Goal: Task Accomplishment & Management: Use online tool/utility

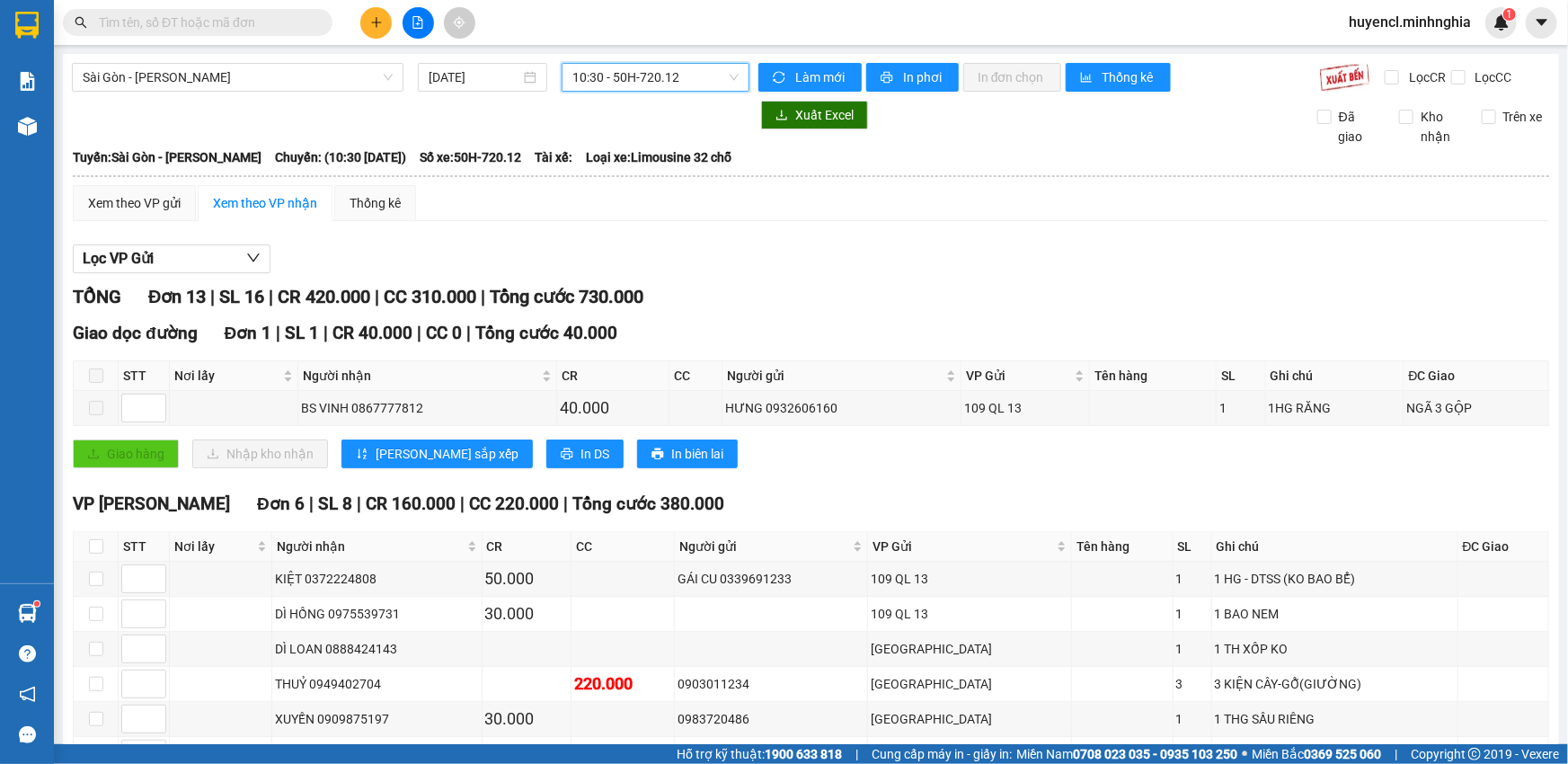
click at [664, 78] on span "10:30 - 50H-720.12" at bounding box center [655, 77] width 166 height 27
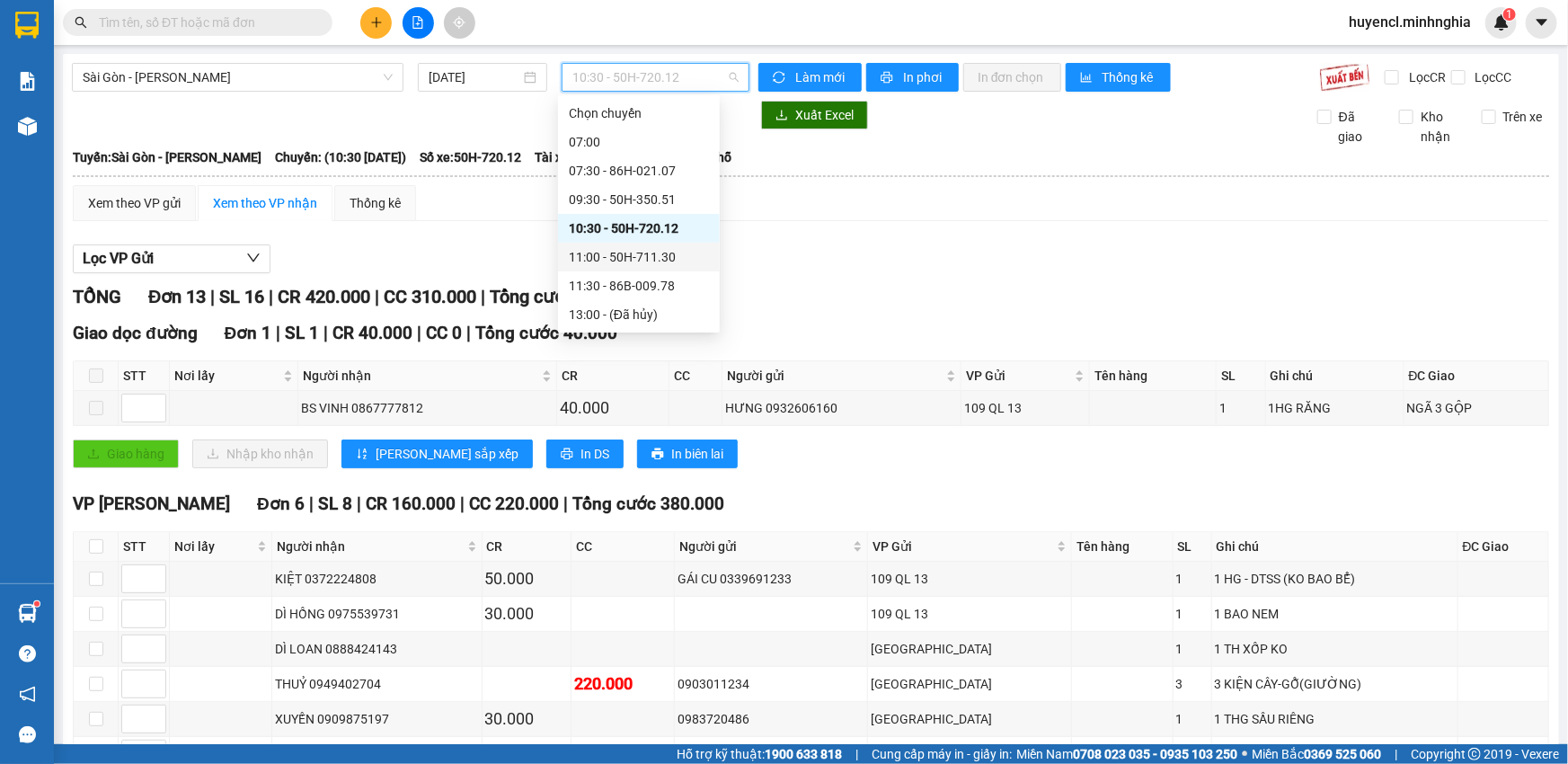
click at [679, 247] on div "11:00 - 50H-711.30" at bounding box center [639, 257] width 140 height 19
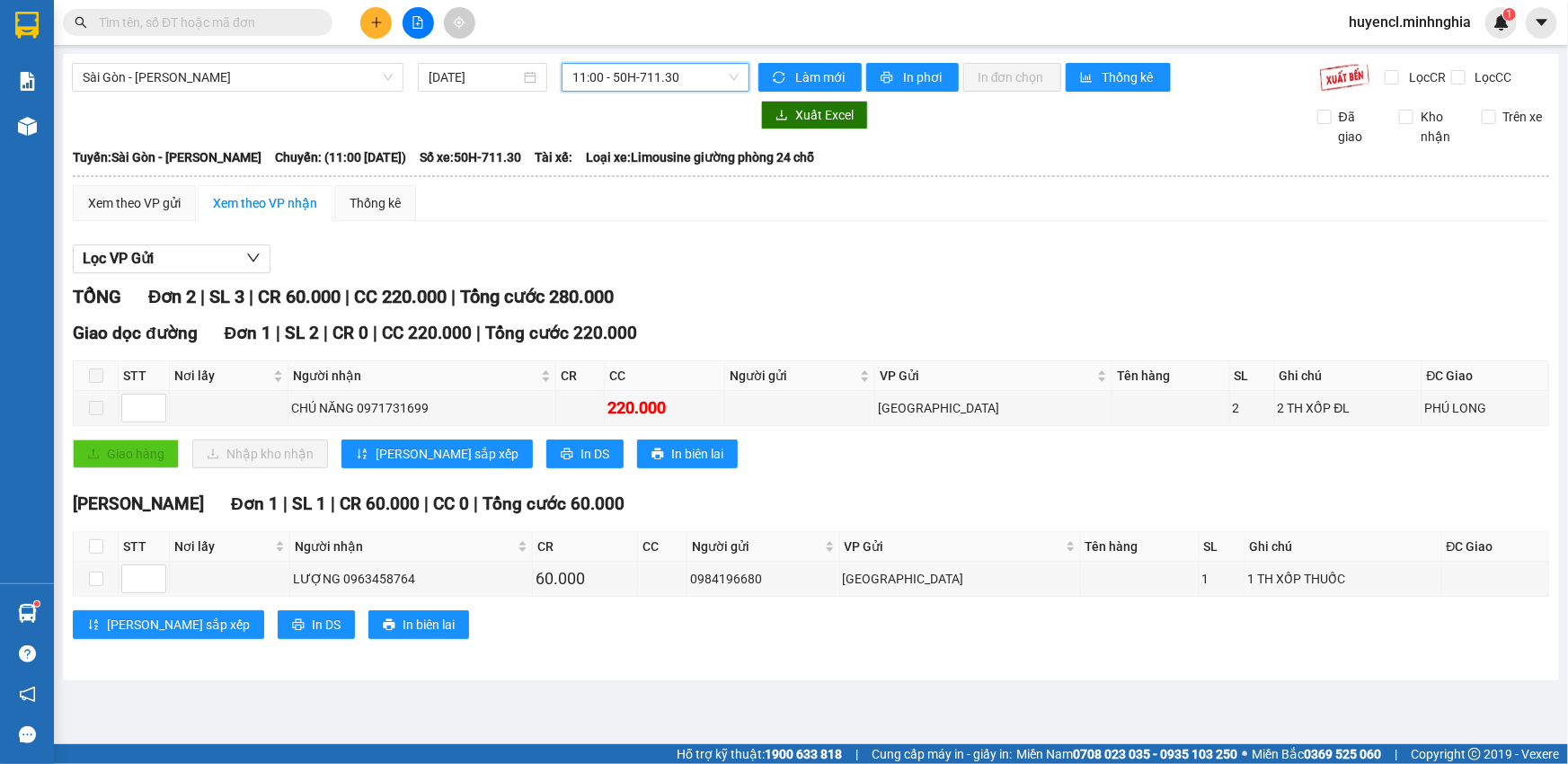
click at [680, 71] on span "11:00 - 50H-711.30" at bounding box center [655, 77] width 166 height 27
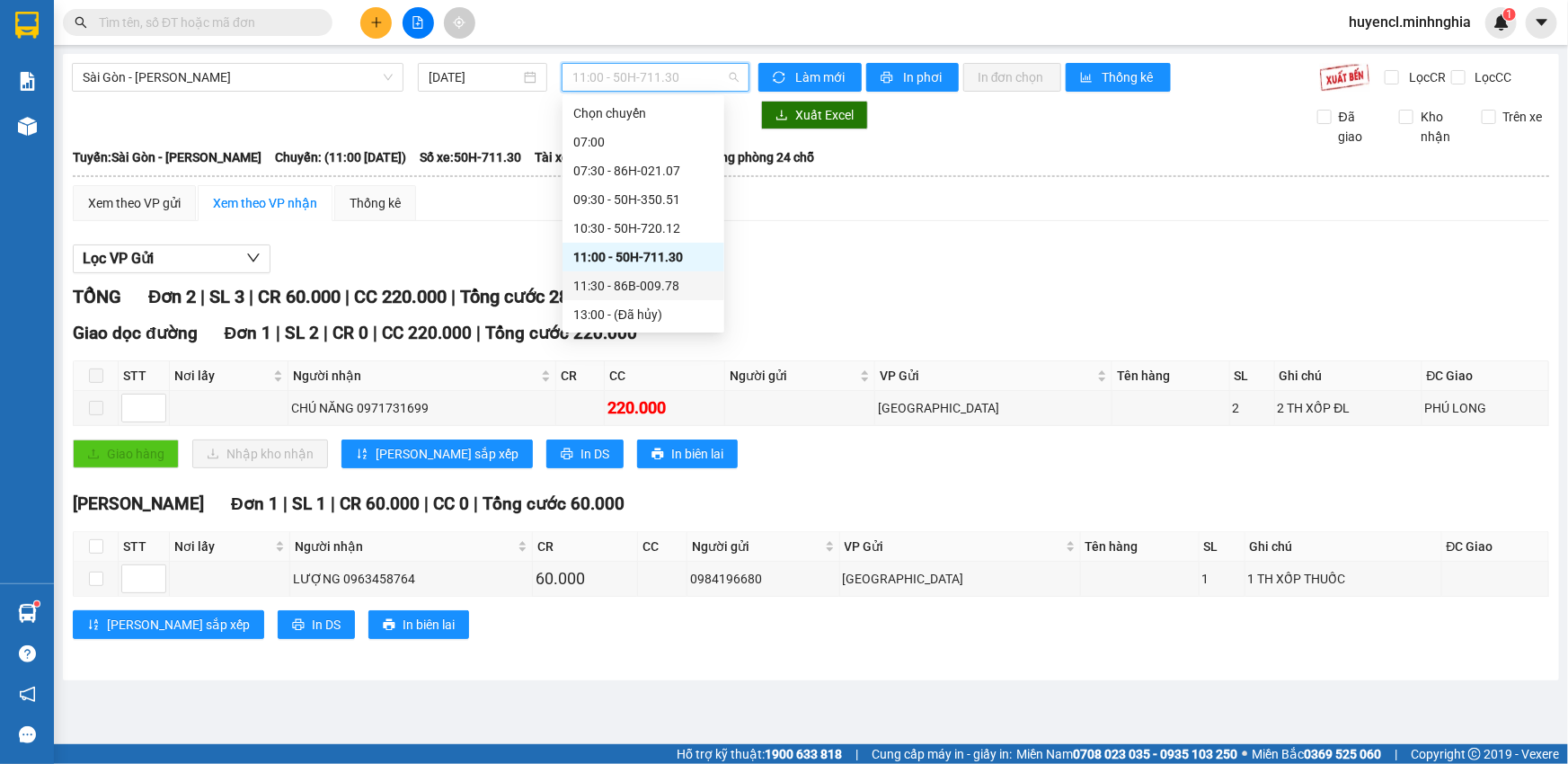
click at [683, 276] on div "11:30 - 86B-009.78" at bounding box center [643, 285] width 140 height 19
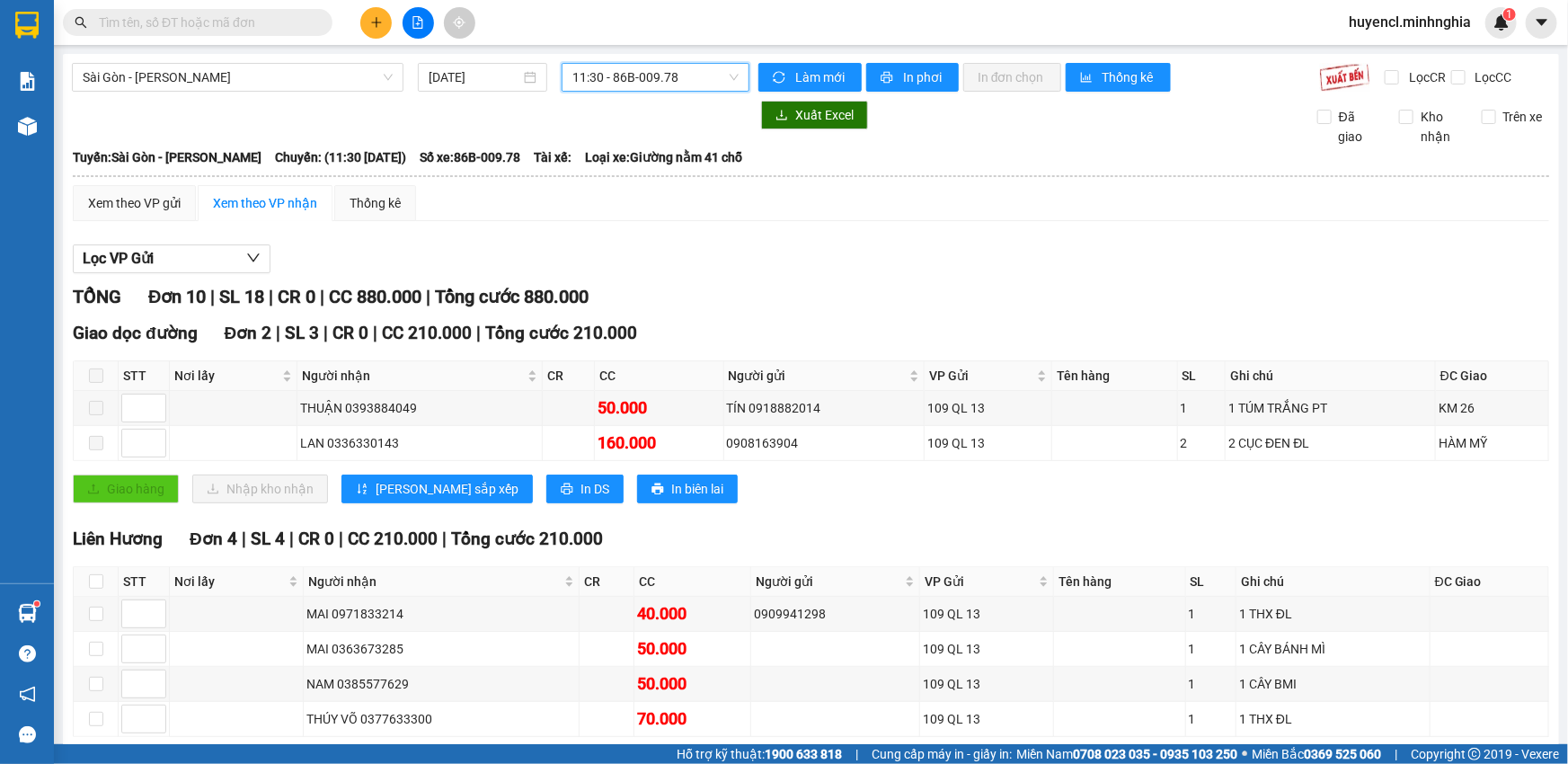
click at [668, 90] on span "11:30 - 86B-009.78" at bounding box center [655, 77] width 166 height 27
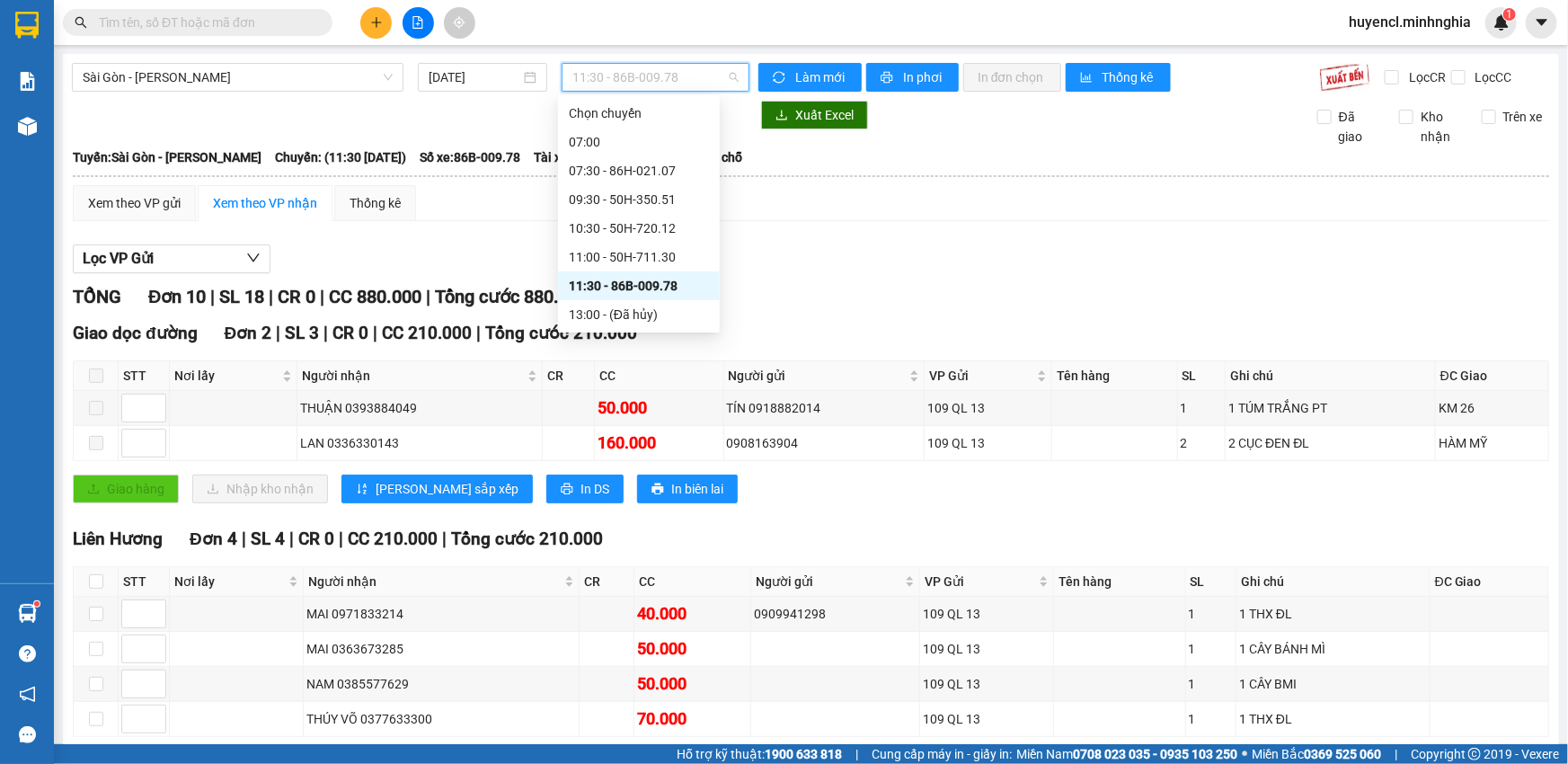
click at [693, 333] on div "14:30 - 86B-009.80" at bounding box center [639, 342] width 140 height 19
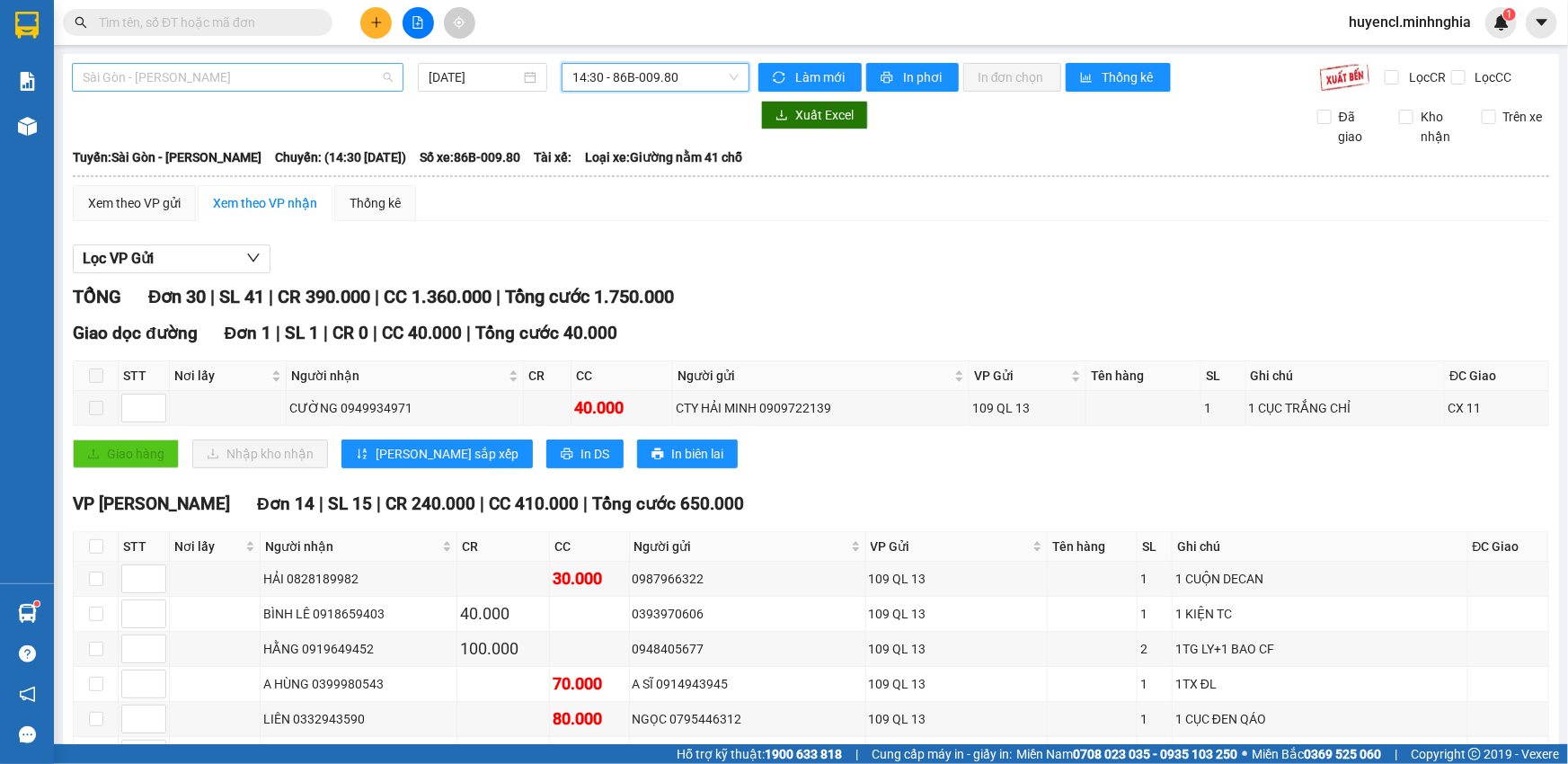
click at [262, 70] on span "Sài Gòn - [PERSON_NAME]" at bounding box center [238, 77] width 310 height 27
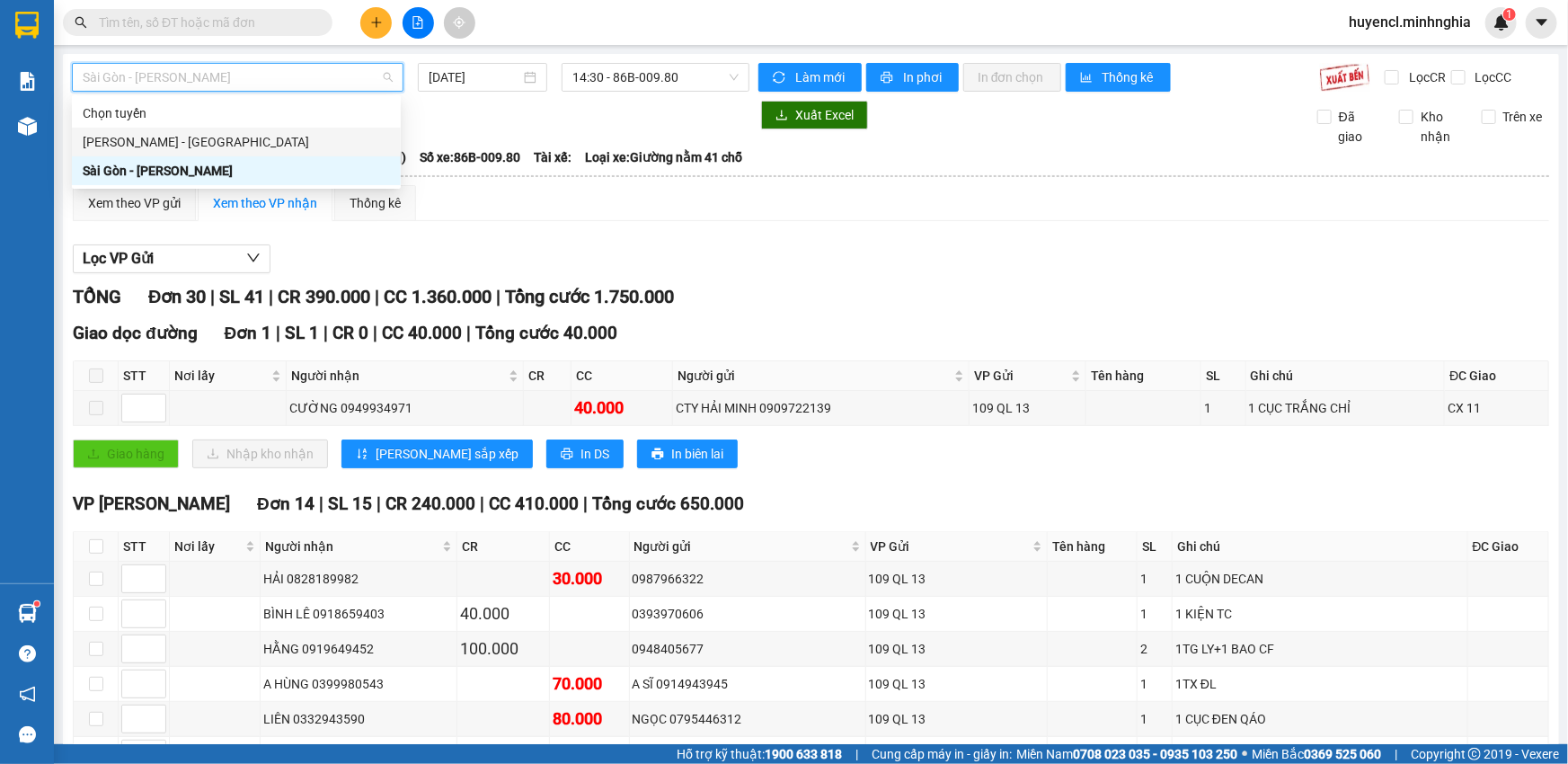
click at [180, 142] on div "[PERSON_NAME] - [GEOGRAPHIC_DATA]" at bounding box center [236, 141] width 307 height 19
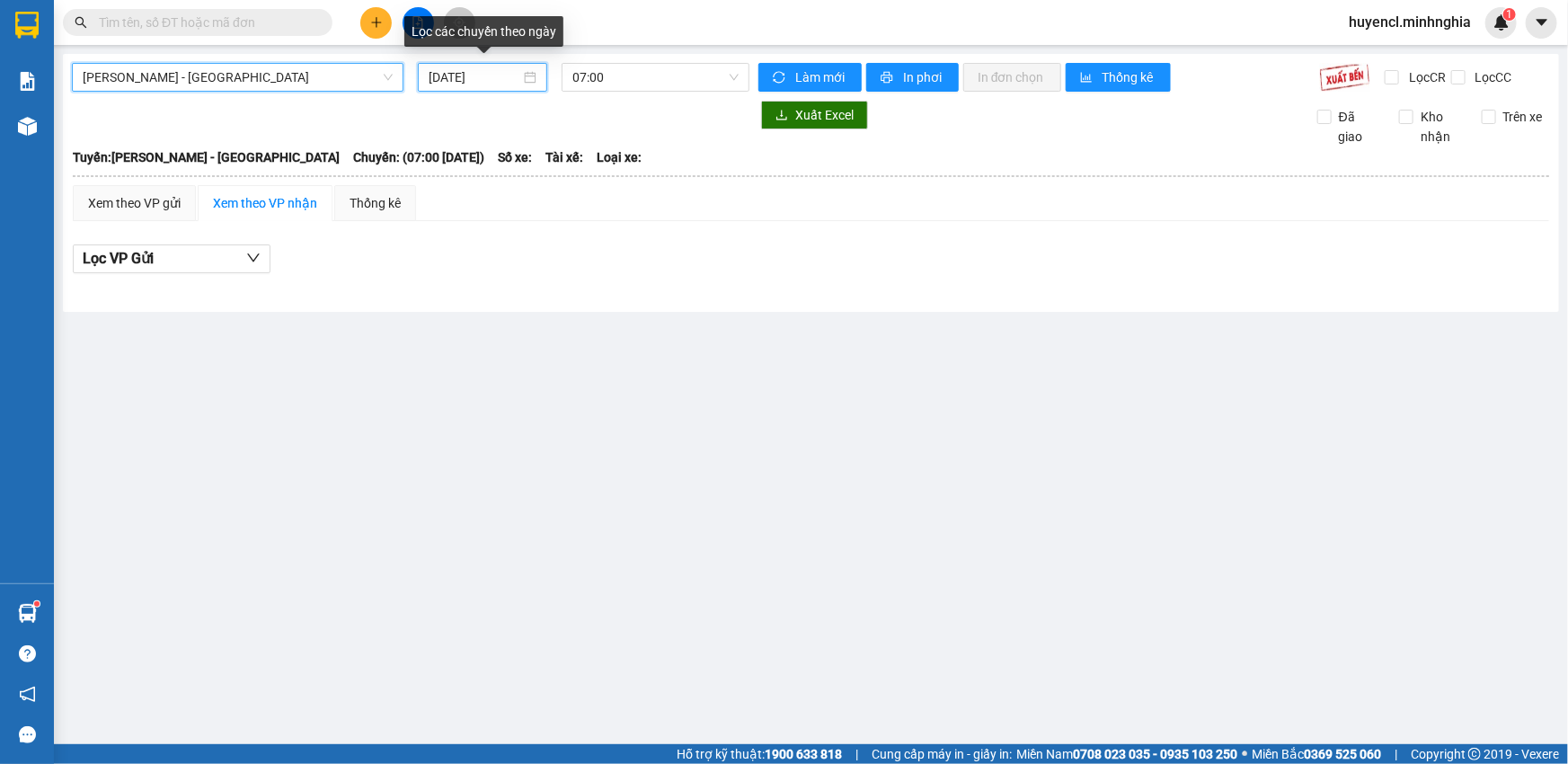
click at [496, 79] on input "[DATE]" at bounding box center [473, 77] width 91 height 19
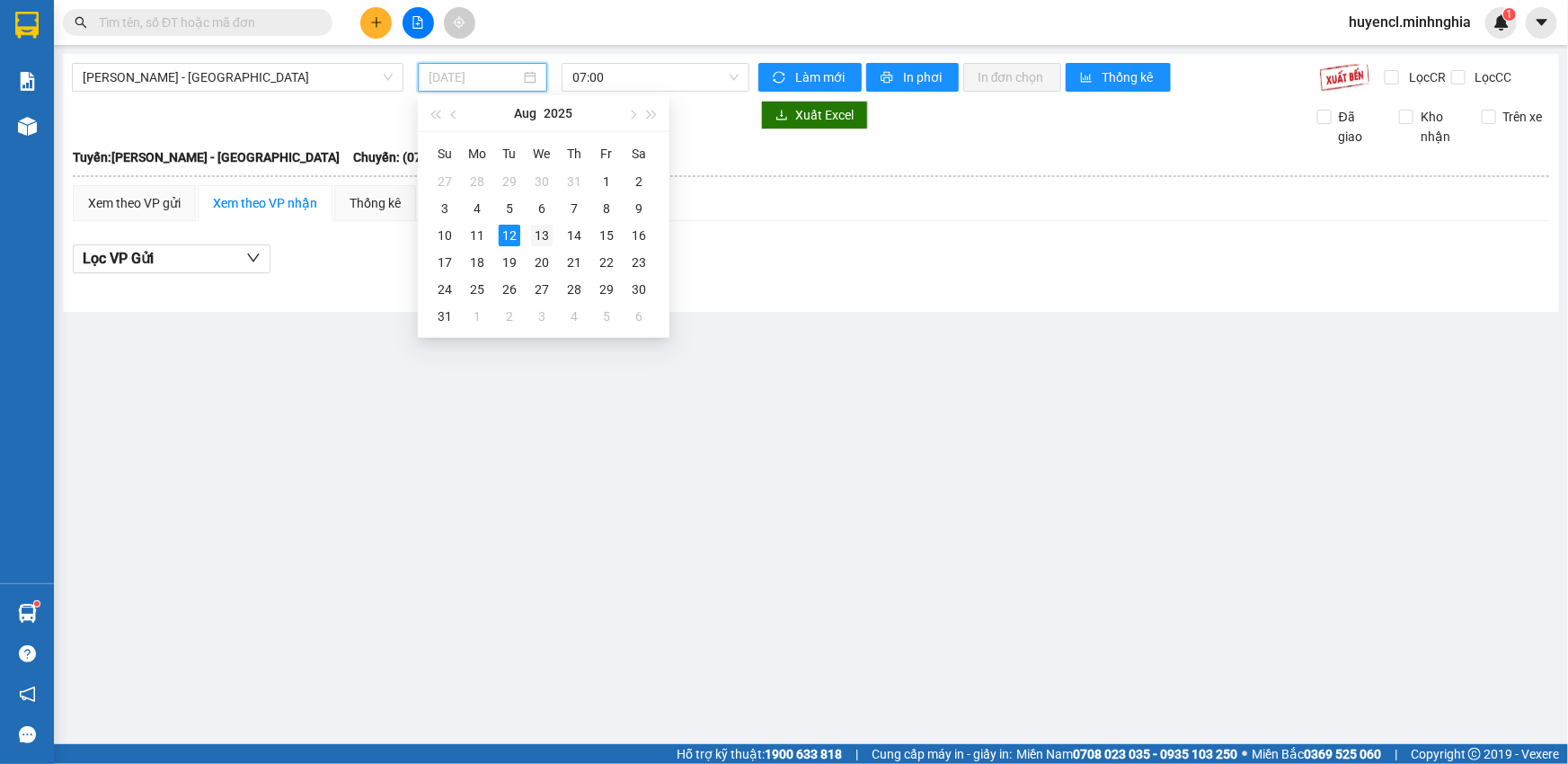
click at [538, 240] on div "13" at bounding box center [541, 234] width 21 height 21
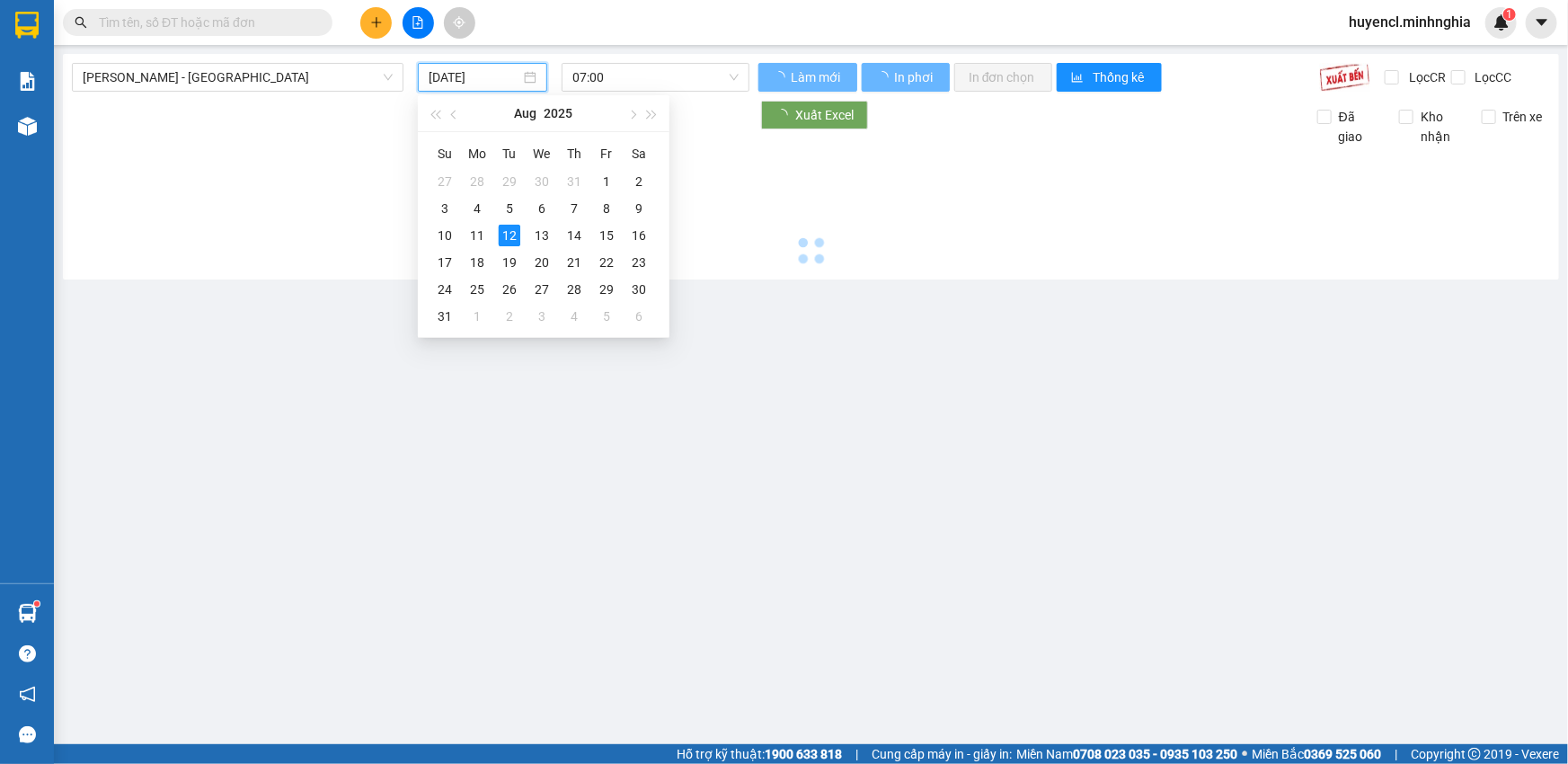
type input "[DATE]"
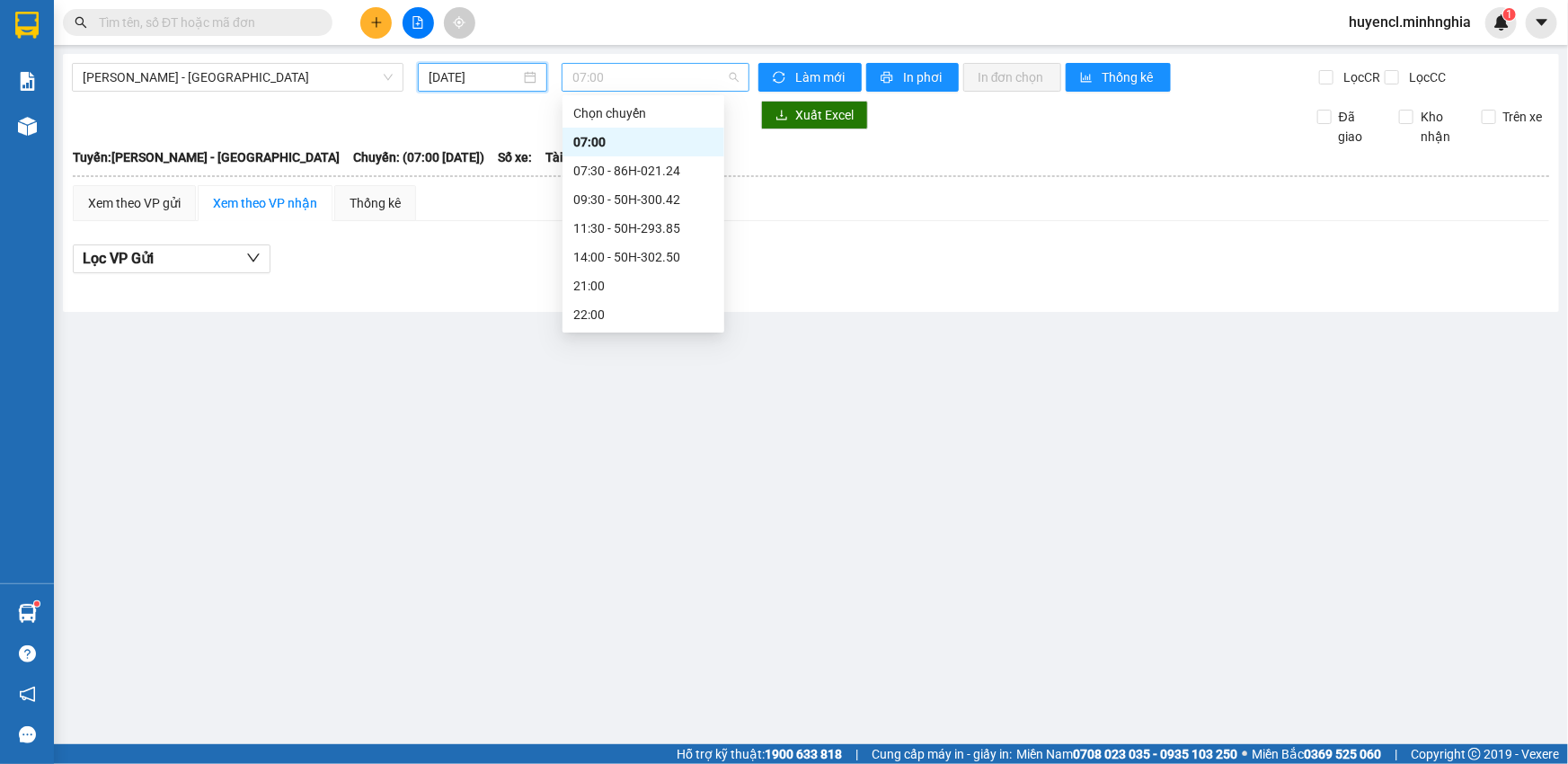
scroll to position [28, 0]
click at [693, 78] on span "07:00" at bounding box center [655, 77] width 166 height 27
click at [665, 81] on span "07:00" at bounding box center [655, 77] width 166 height 27
click at [271, 75] on span "[PERSON_NAME] - [GEOGRAPHIC_DATA]" at bounding box center [238, 77] width 310 height 27
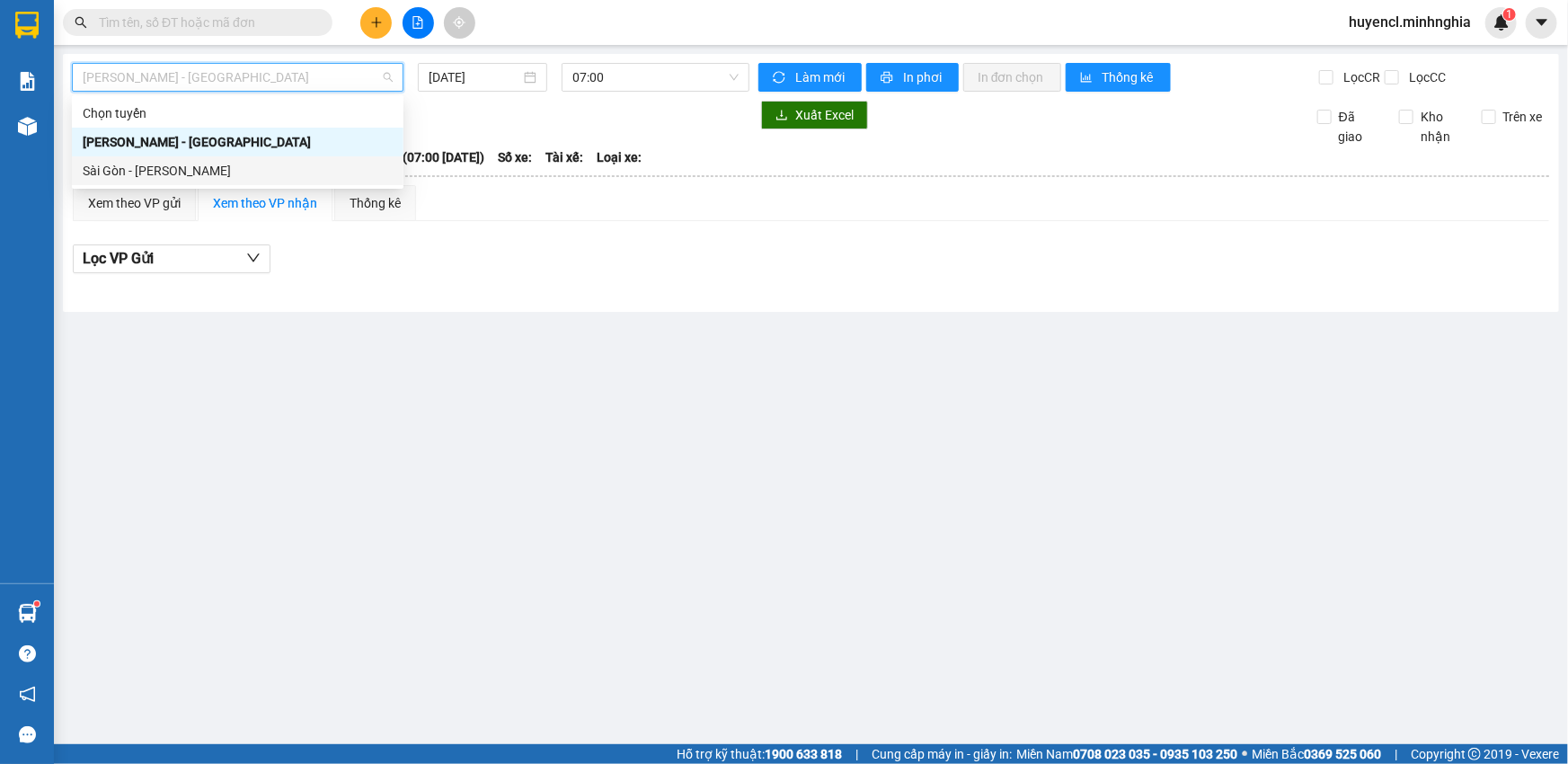
click at [150, 170] on div "Sài Gòn - [PERSON_NAME]" at bounding box center [238, 170] width 310 height 19
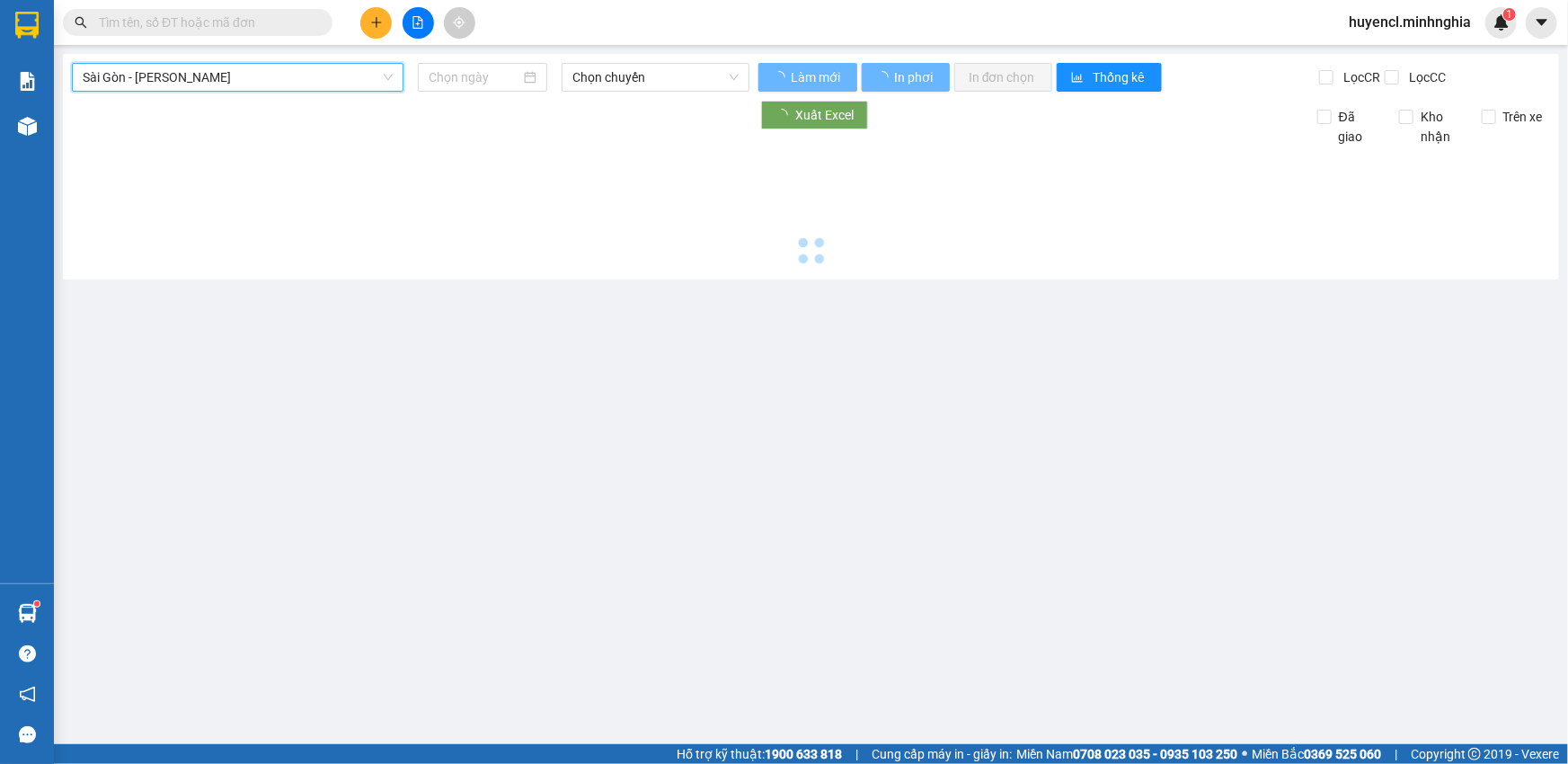
type input "[DATE]"
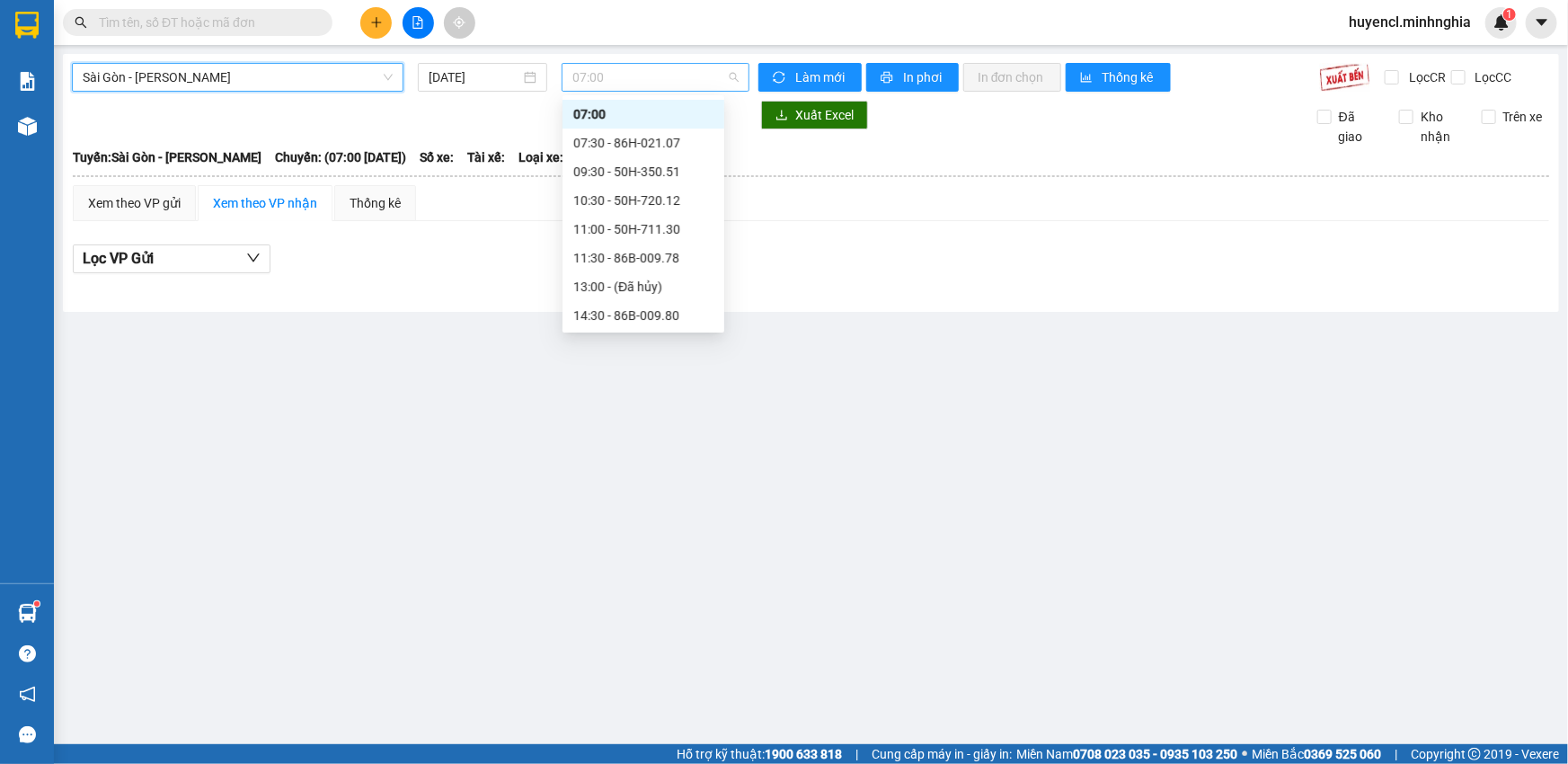
click at [633, 81] on span "07:00" at bounding box center [655, 77] width 166 height 27
click at [665, 201] on div "10:30 - 50H-720.12" at bounding box center [643, 199] width 140 height 19
